Goal: Transaction & Acquisition: Download file/media

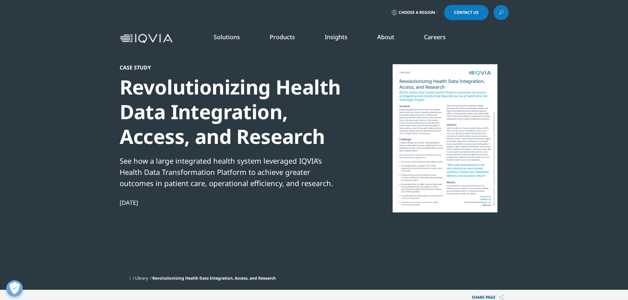
scroll to position [60, 389]
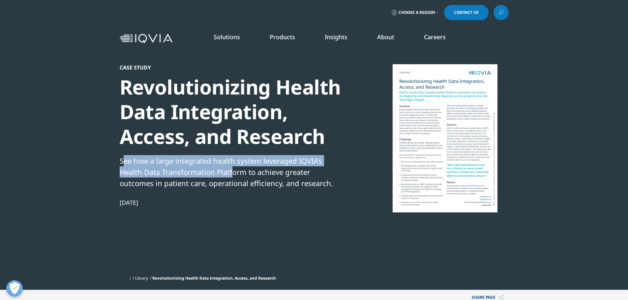
drag, startPoint x: 122, startPoint y: 160, endPoint x: 209, endPoint y: 174, distance: 88.4
click at [209, 174] on div "See how a large integrated health system leveraged IQVIA’s Health Data Transfor…" at bounding box center [233, 172] width 226 height 34
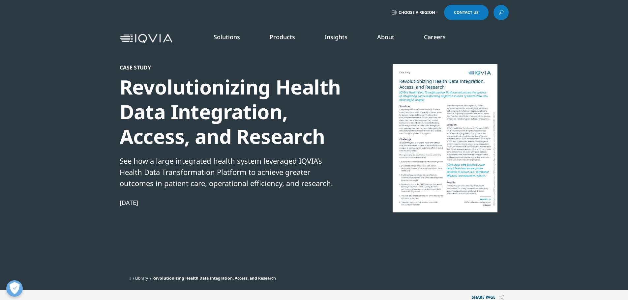
click at [161, 181] on div "See how a large integrated health system leveraged IQVIA’s Health Data Transfor…" at bounding box center [233, 172] width 226 height 34
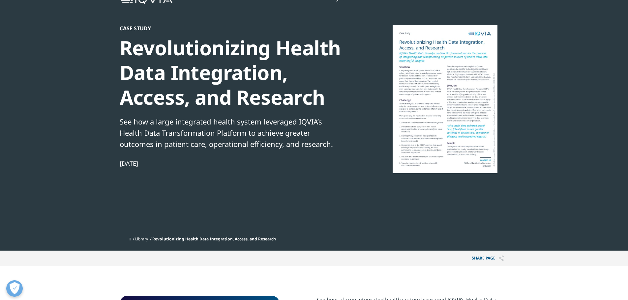
scroll to position [0, 0]
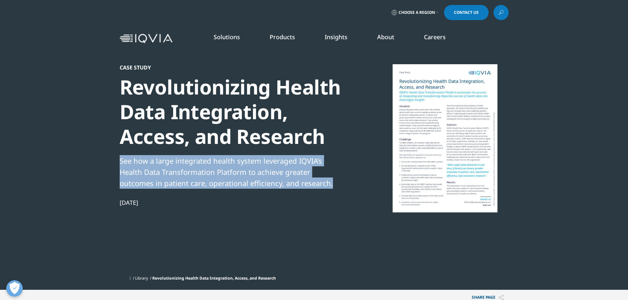
drag, startPoint x: 119, startPoint y: 159, endPoint x: 290, endPoint y: 184, distance: 172.7
click at [290, 184] on section "Case Study Revolutionizing Health Data Integration, Access, and Research See ho…" at bounding box center [314, 145] width 628 height 290
copy div "See how a large integrated health system leveraged IQVIA’s Health Data Transfor…"
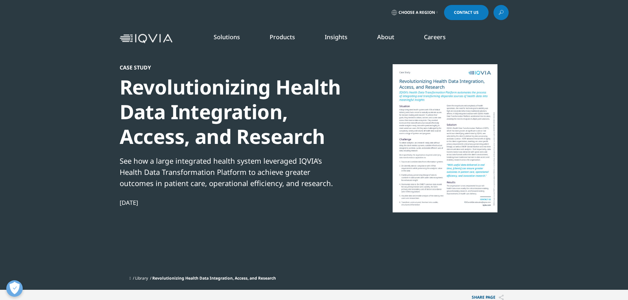
scroll to position [198, 0]
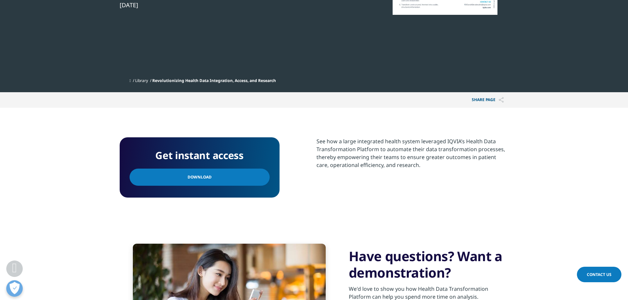
click at [195, 182] on link "Download" at bounding box center [200, 177] width 140 height 17
